Goal: Check status: Check status

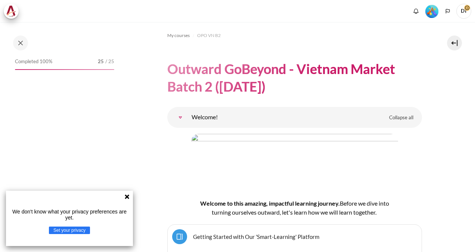
click at [127, 197] on icon at bounding box center [127, 196] width 4 height 4
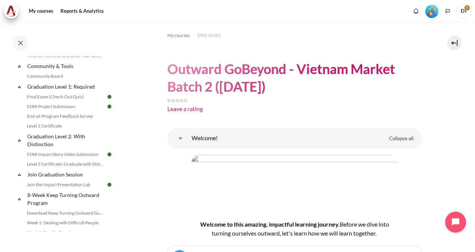
scroll to position [791, 0]
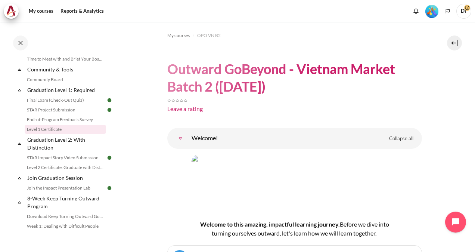
click at [49, 134] on link "Level 1 Certificate" at bounding box center [65, 129] width 81 height 9
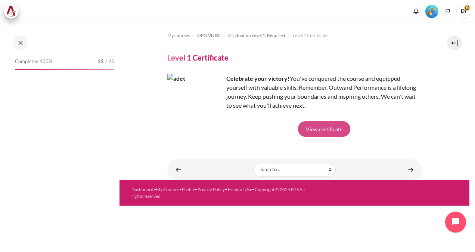
click at [321, 132] on link "View certificate" at bounding box center [324, 129] width 52 height 16
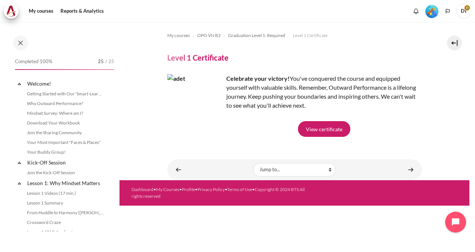
scroll to position [784, 0]
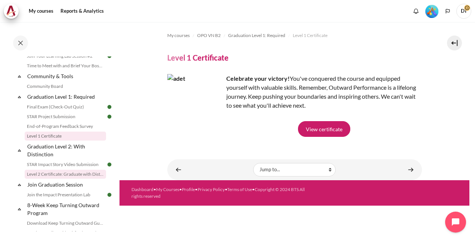
click at [57, 178] on link "Level 2 Certificate: Graduate with Distinction" at bounding box center [65, 173] width 81 height 9
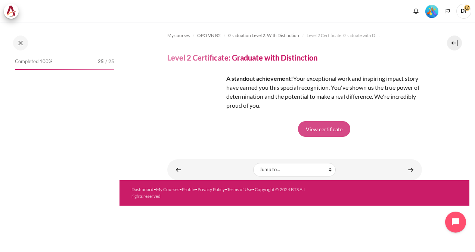
click at [331, 131] on link "View certificate" at bounding box center [324, 129] width 52 height 16
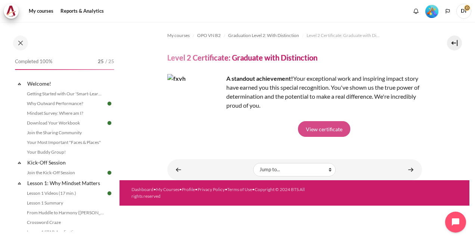
scroll to position [822, 0]
